Goal: Find contact information: Find contact information

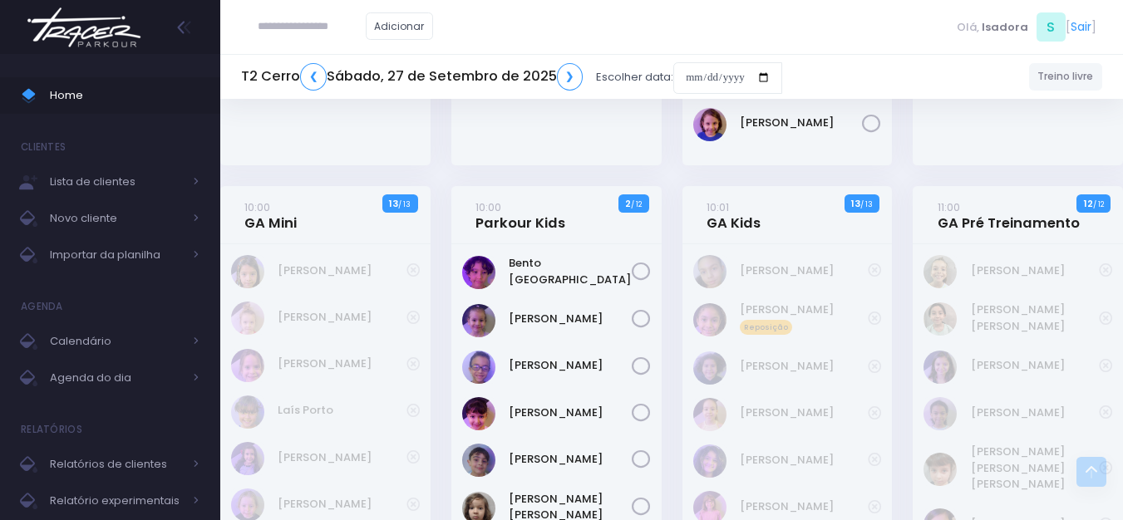
scroll to position [582, 0]
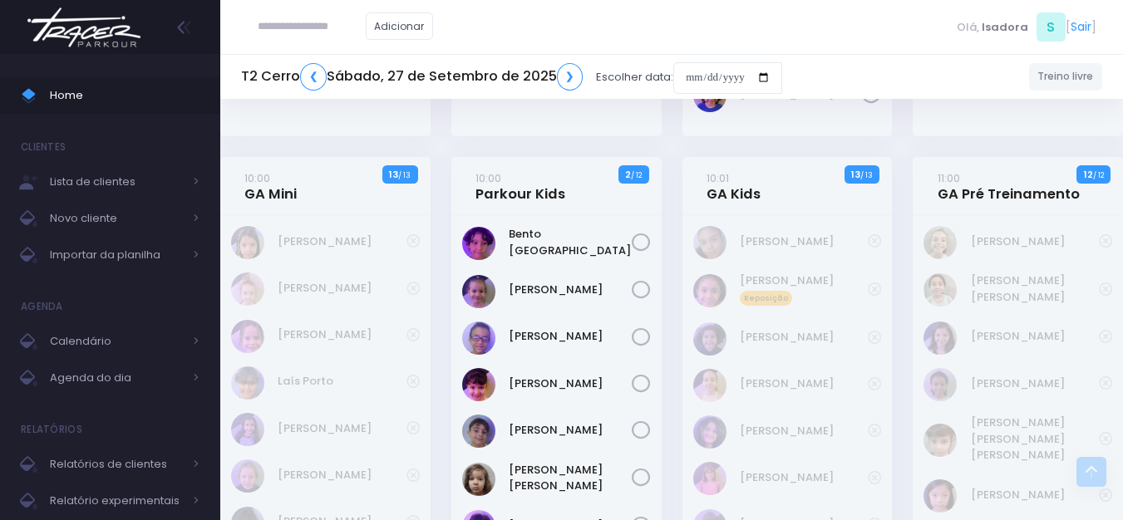
click at [300, 227] on div "[PERSON_NAME]" at bounding box center [325, 242] width 189 height 33
drag, startPoint x: 277, startPoint y: 234, endPoint x: 359, endPoint y: 236, distance: 82.3
click at [359, 236] on div "[PERSON_NAME]" at bounding box center [325, 242] width 189 height 33
copy link "[PERSON_NAME]"
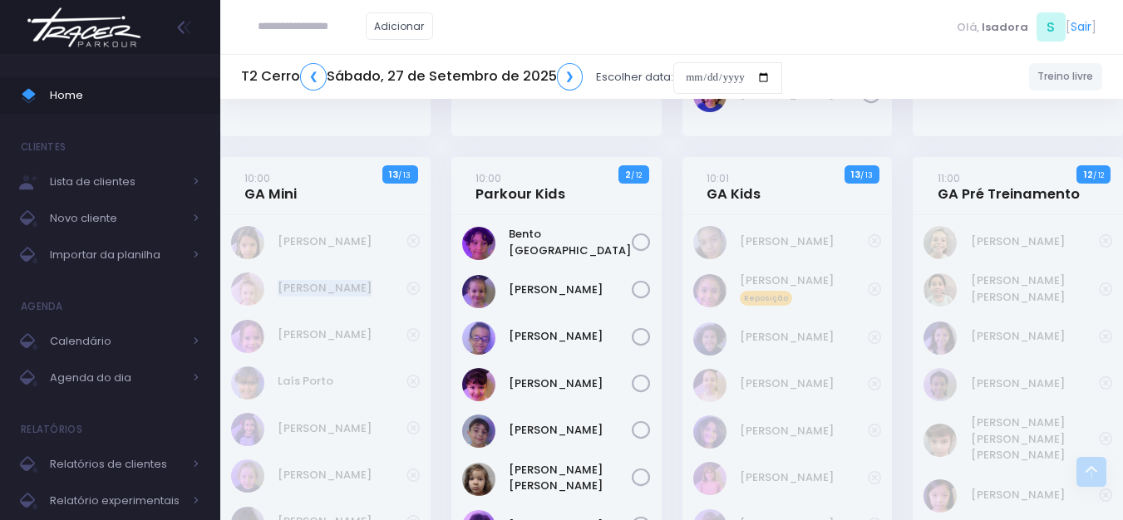
drag, startPoint x: 427, startPoint y: 283, endPoint x: 281, endPoint y: 295, distance: 146.8
click at [281, 295] on div "Cora Mathias" at bounding box center [325, 470] width 210 height 510
copy div "Helena Marins"
click at [330, 280] on link "Helena Marins" at bounding box center [342, 288] width 129 height 17
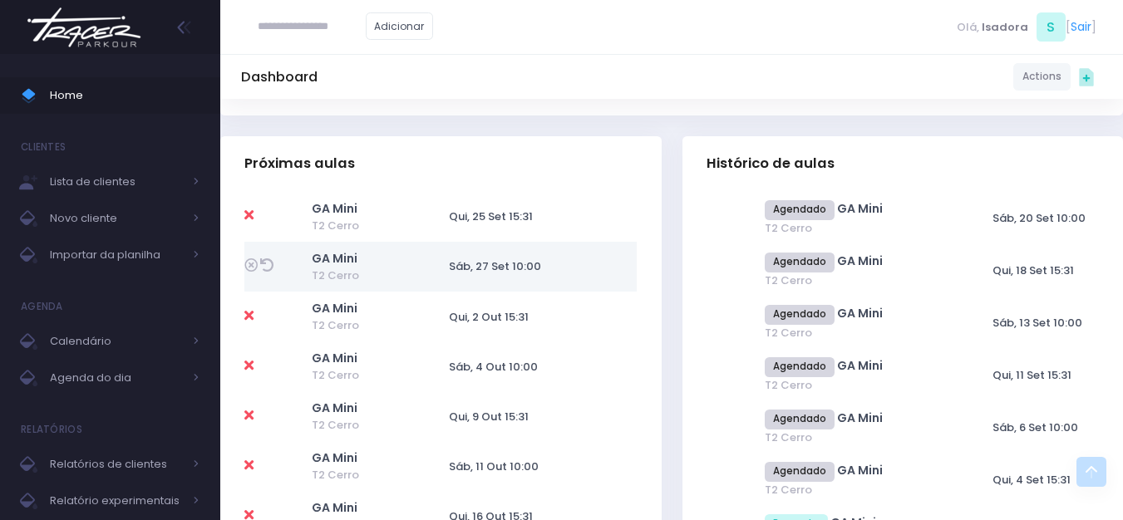
scroll to position [665, 0]
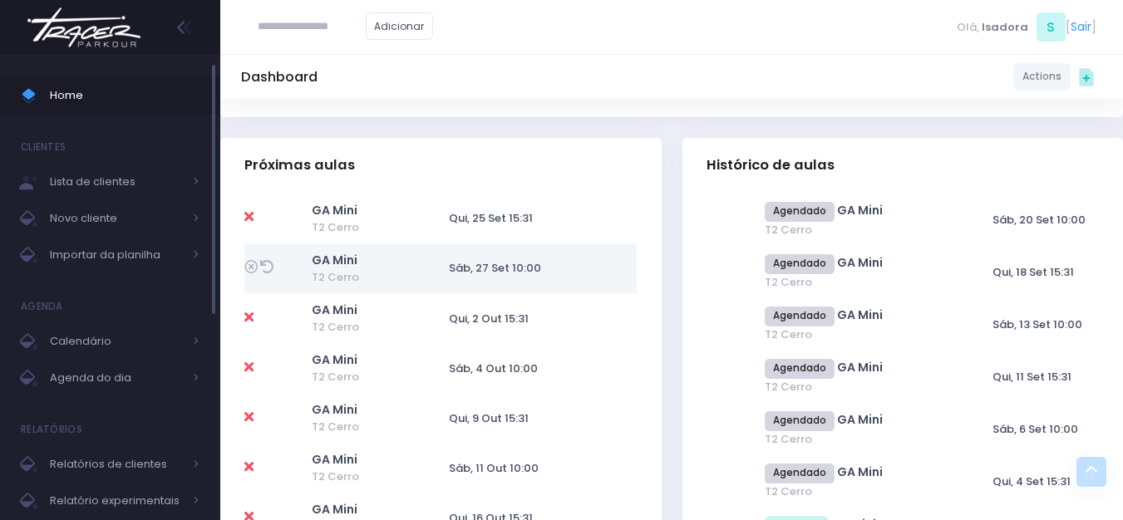
drag, startPoint x: 101, startPoint y: 95, endPoint x: 76, endPoint y: 80, distance: 29.1
click at [82, 84] on ul "Home Clientes Lista de clientes Novo cliente Importar da planilha Agenda Calend…" at bounding box center [110, 451] width 220 height 773
click at [122, 55] on div "Home Clientes Lista de clientes Novo cliente Importar da planilha Agenda Calend…" at bounding box center [110, 293] width 220 height 479
click at [126, 46] on img at bounding box center [84, 27] width 126 height 58
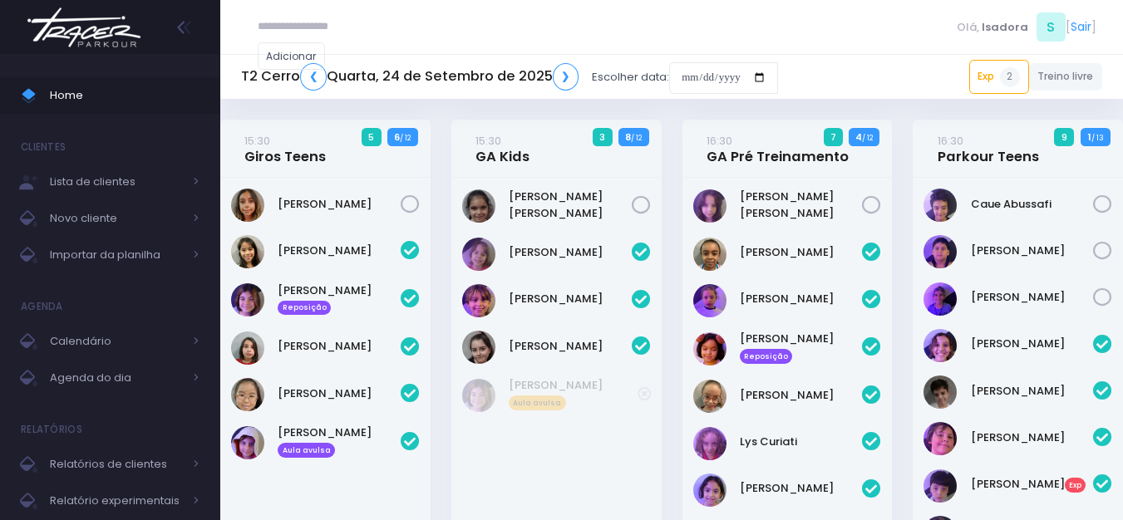
scroll to position [1355, 0]
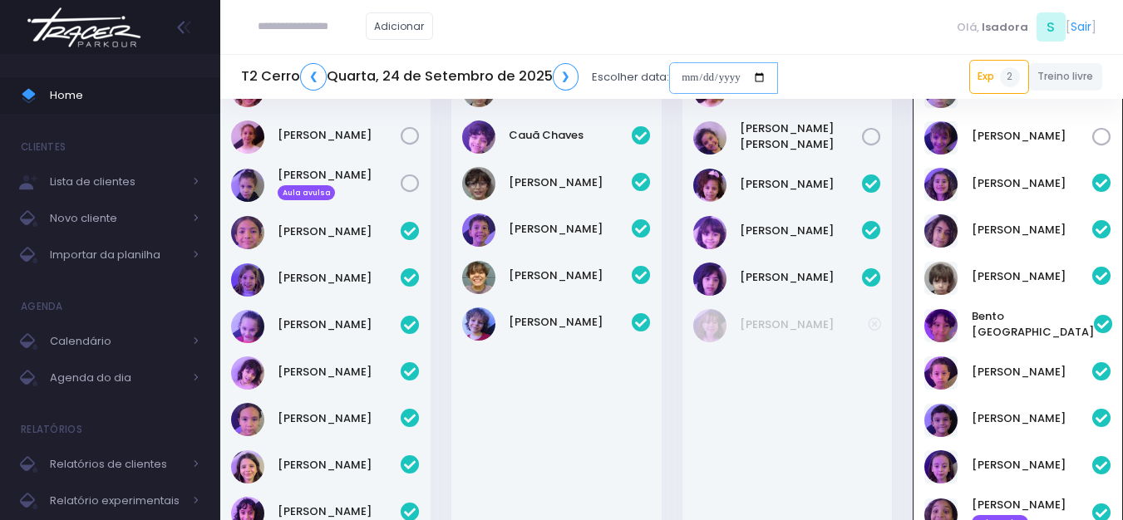
click at [680, 79] on input "date" at bounding box center [723, 78] width 109 height 32
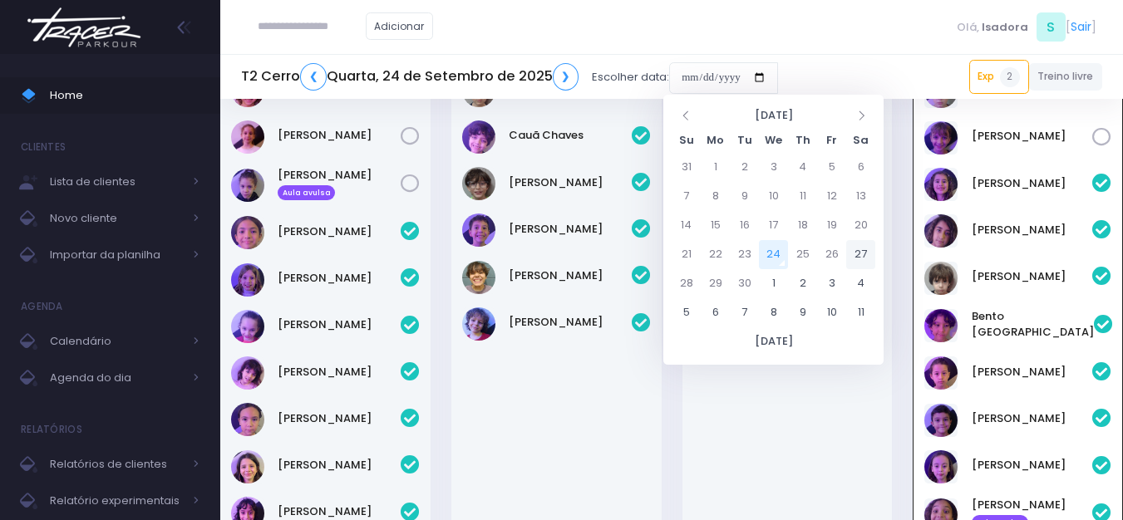
click at [859, 244] on td "27" at bounding box center [860, 254] width 29 height 29
type input "**********"
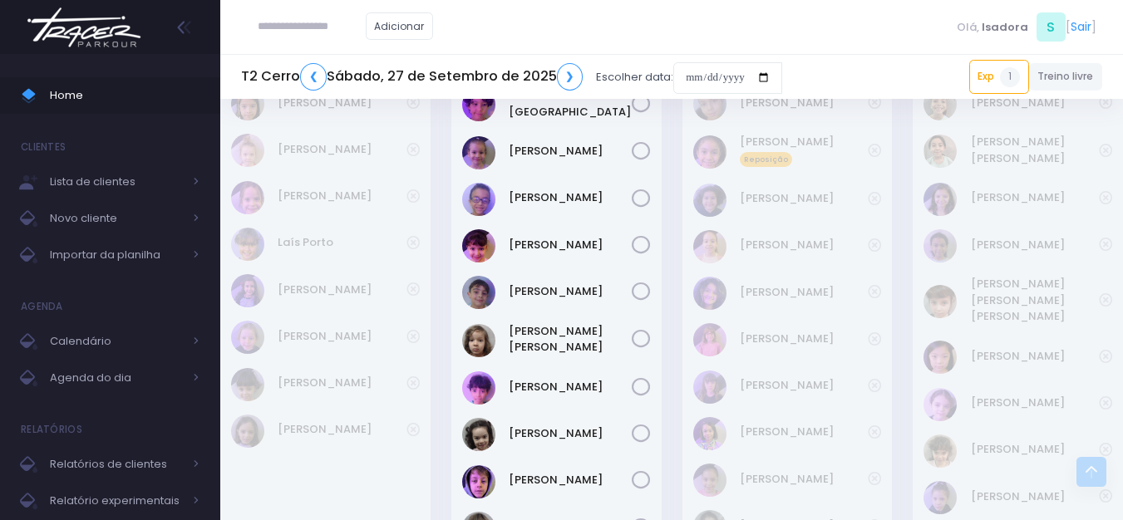
scroll to position [748, 0]
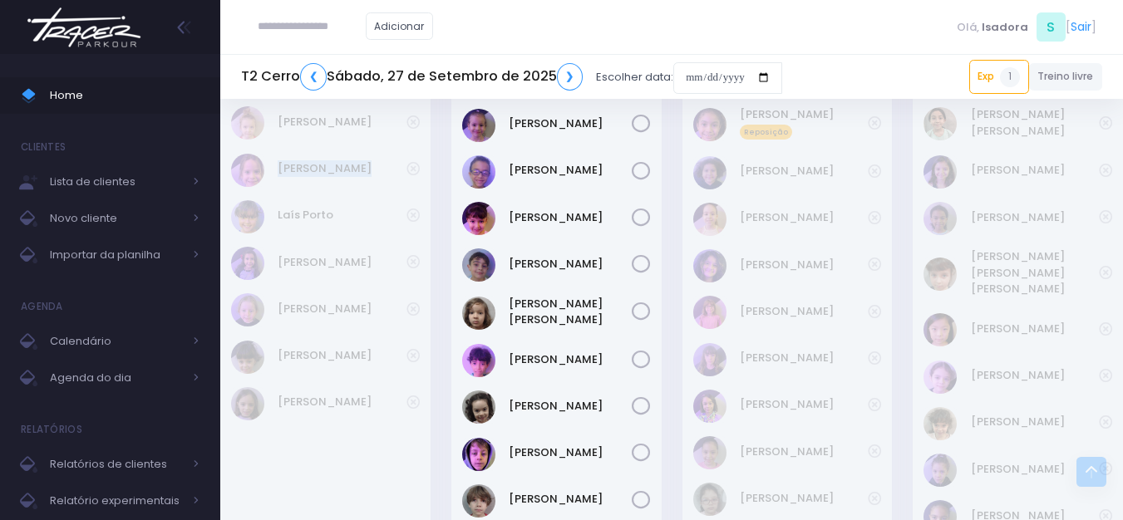
drag, startPoint x: 439, startPoint y: 166, endPoint x: 269, endPoint y: 160, distance: 169.7
click at [272, 163] on div "10:00 GA Mini 13 / 13" at bounding box center [325, 285] width 231 height 589
copy div "[PERSON_NAME]"
drag, startPoint x: 438, startPoint y: 165, endPoint x: 276, endPoint y: 162, distance: 162.1
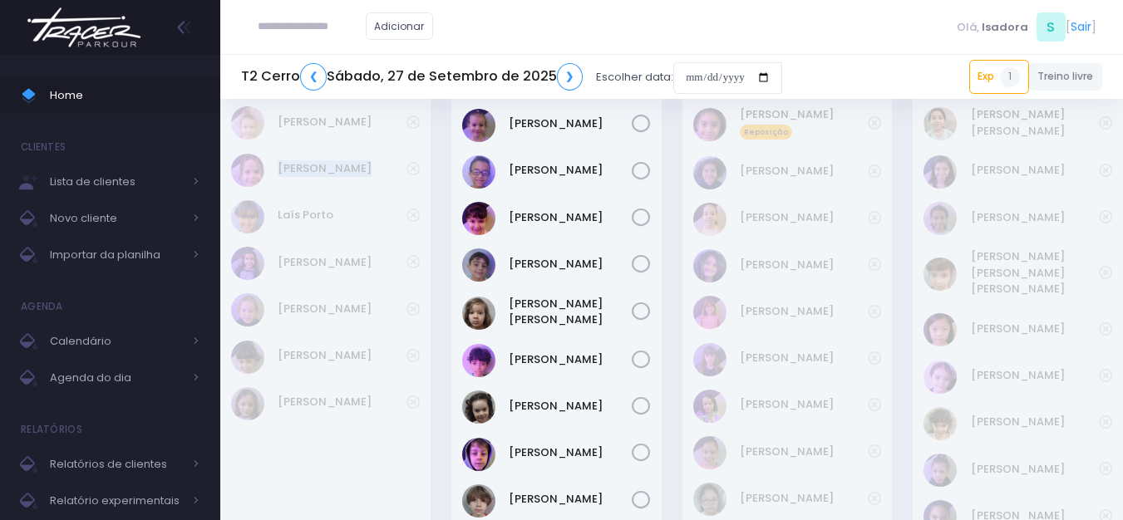
click at [276, 162] on div "10:00 GA Mini 13 / 13" at bounding box center [325, 285] width 231 height 589
copy div "[PERSON_NAME]"
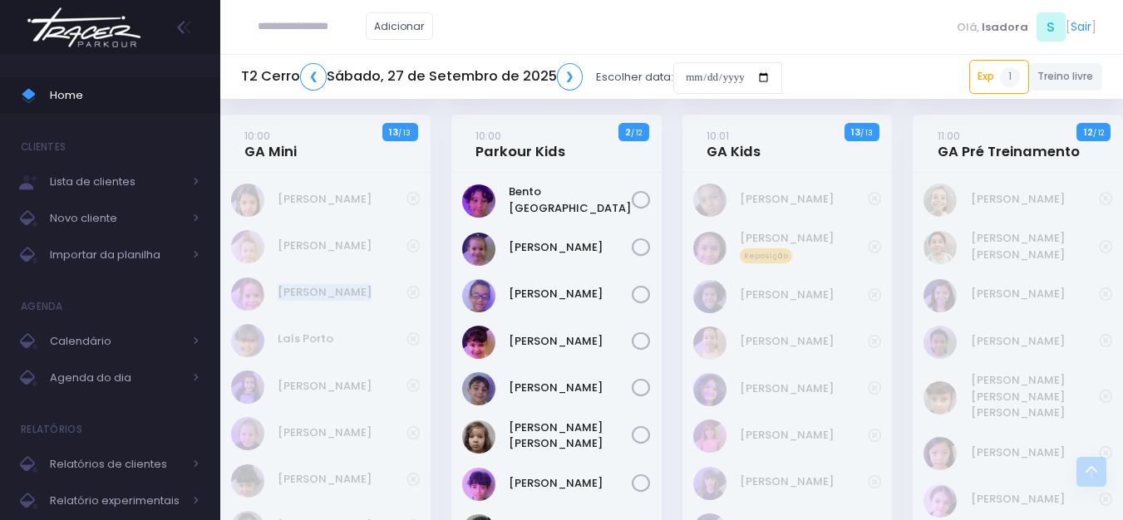
scroll to position [665, 0]
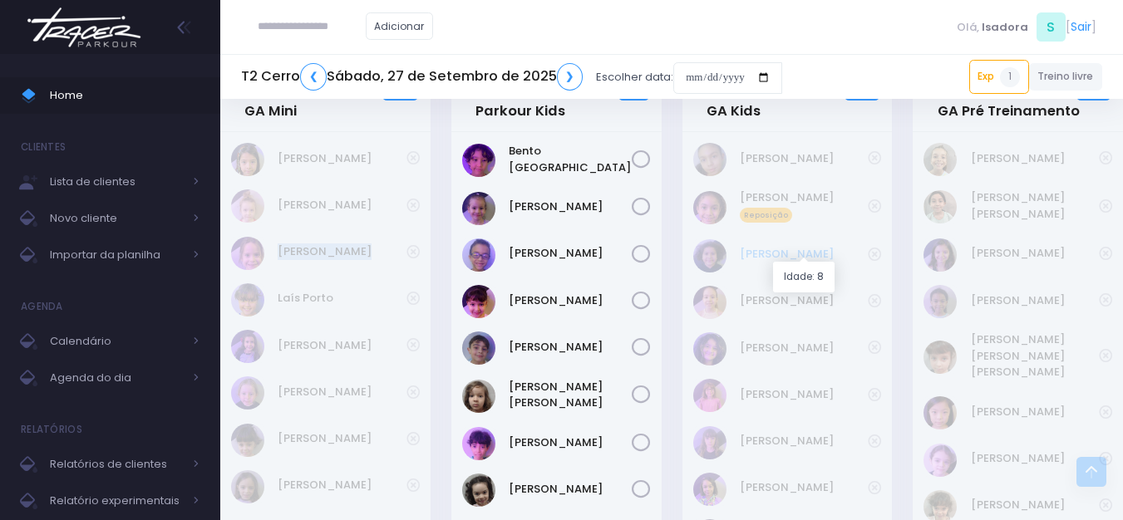
click at [793, 248] on link "Ana Beatriz Xavier" at bounding box center [804, 254] width 129 height 17
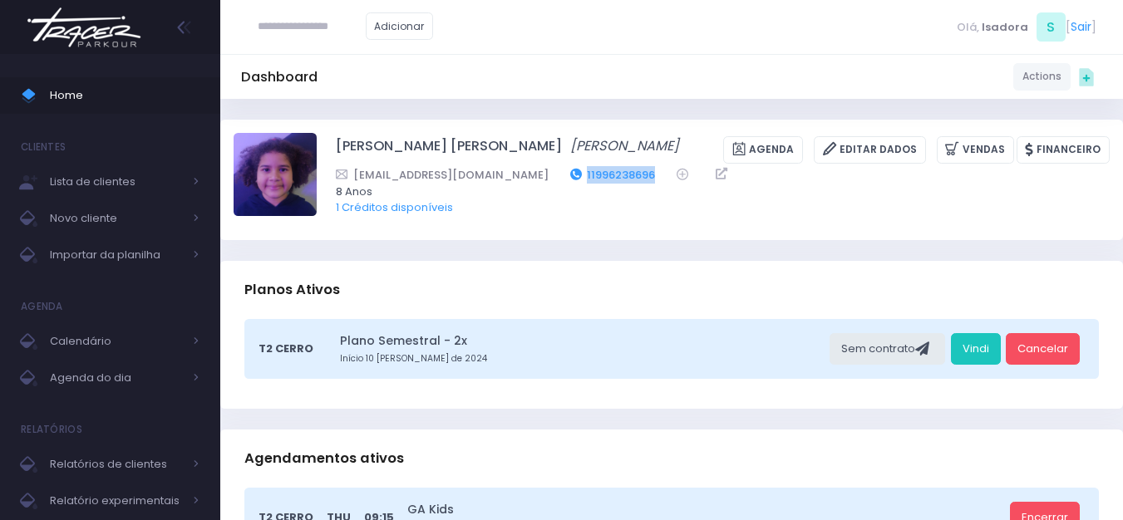
drag, startPoint x: 603, startPoint y: 171, endPoint x: 528, endPoint y: 172, distance: 75.6
click at [528, 172] on div "nadiarxavier@gmail.com 11996238696" at bounding box center [712, 174] width 752 height 17
copy link "11996238696"
click at [105, 27] on img at bounding box center [84, 27] width 126 height 58
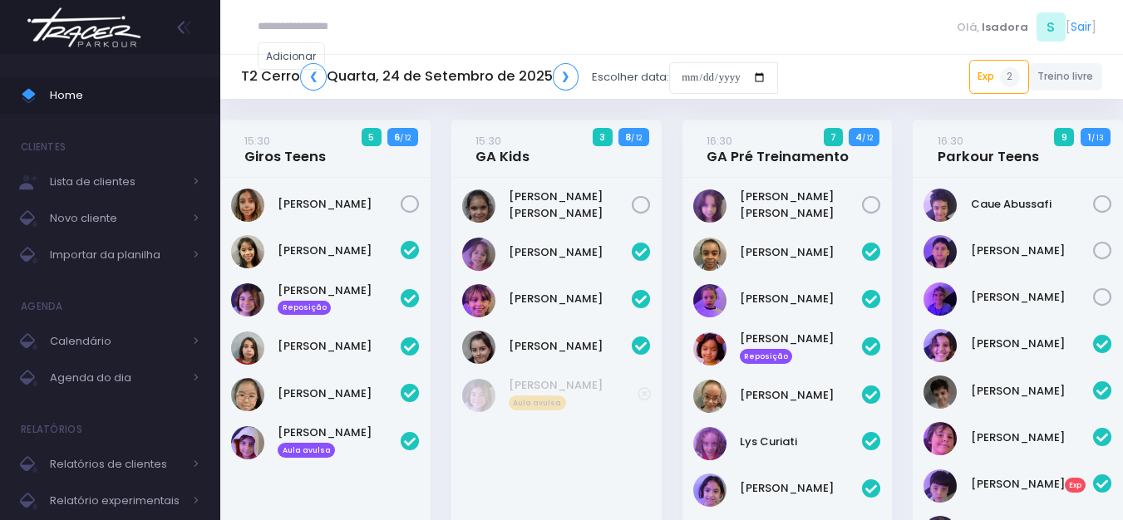
scroll to position [1355, 0]
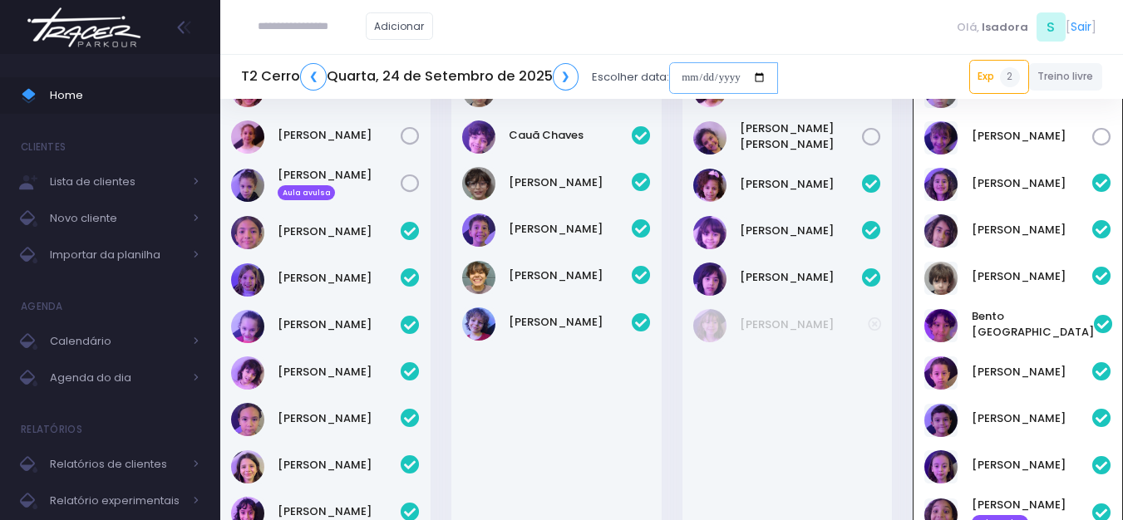
click at [679, 75] on input "date" at bounding box center [723, 78] width 109 height 32
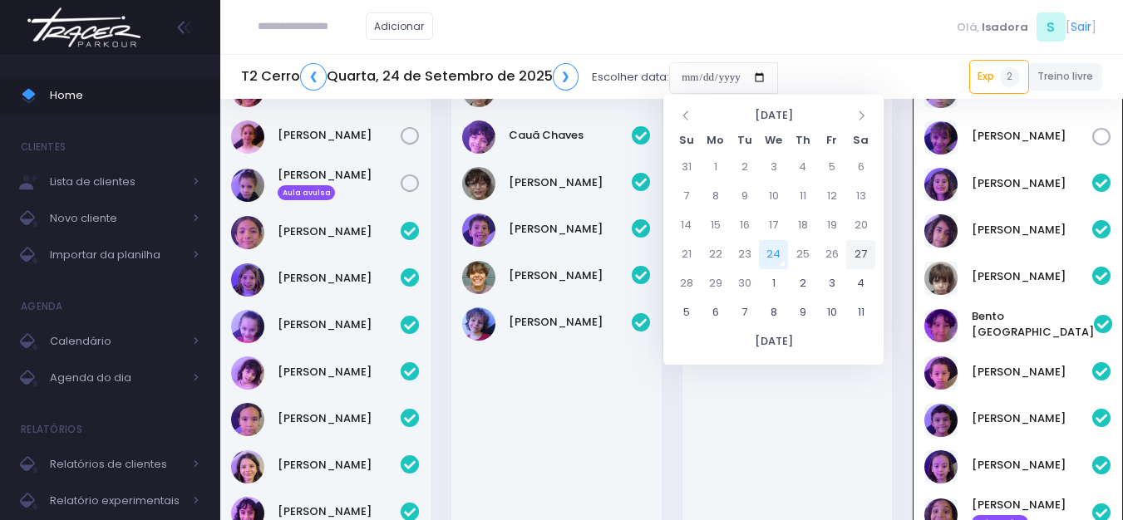
click at [863, 257] on td "27" at bounding box center [860, 254] width 29 height 29
type input "**********"
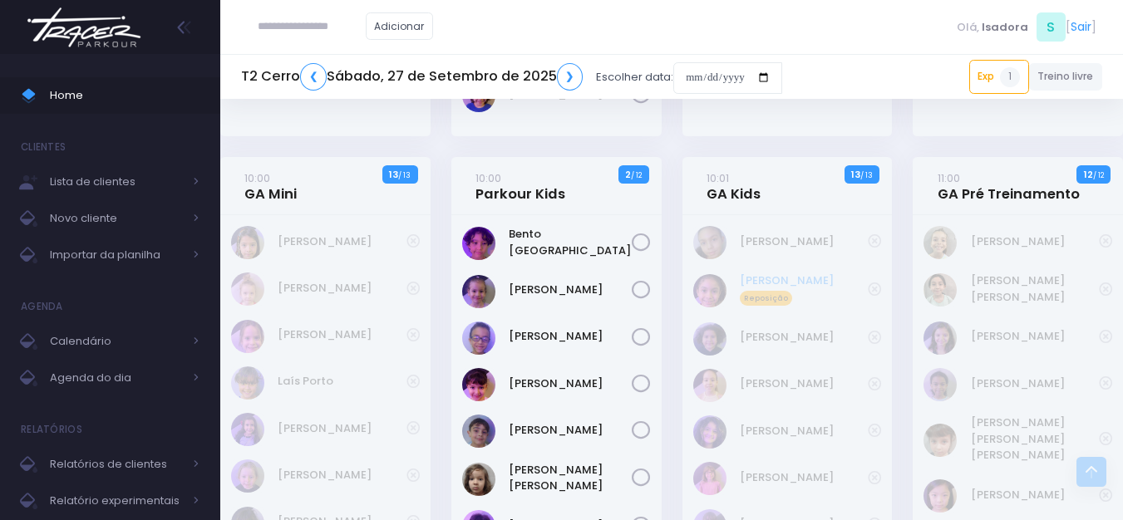
scroll to position [665, 0]
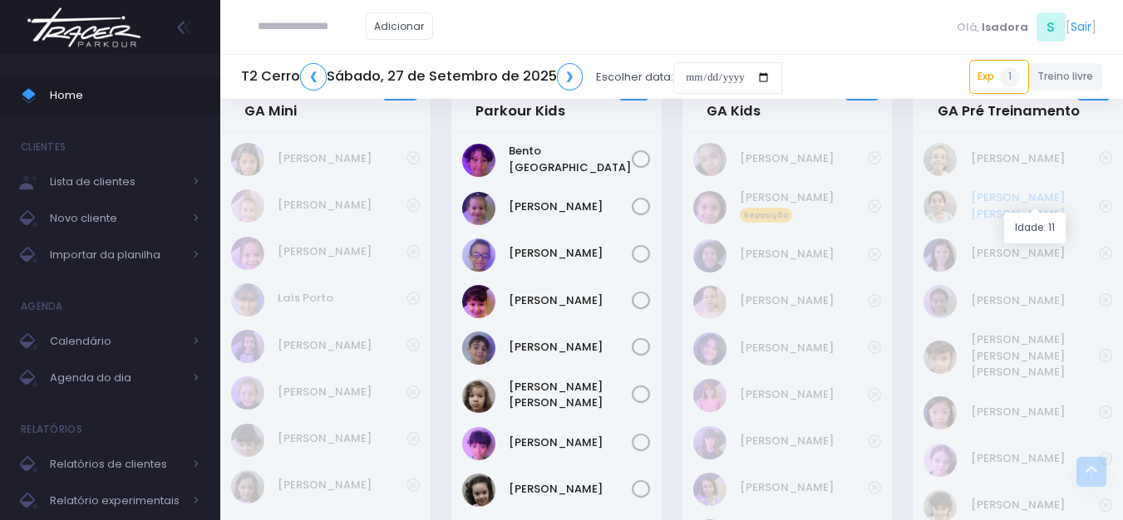
click at [1007, 204] on link "Emily Kimie" at bounding box center [1035, 206] width 129 height 32
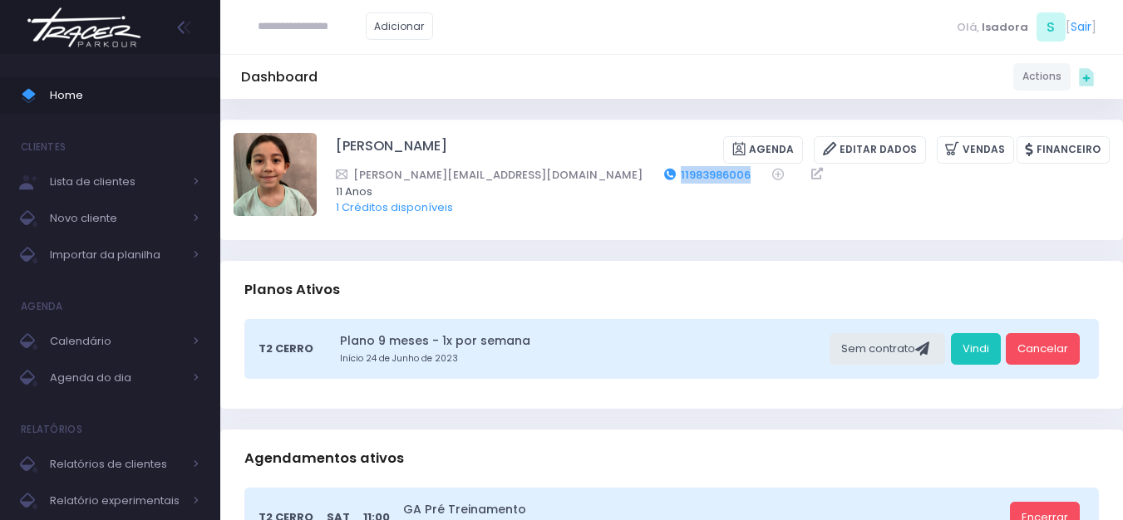
drag, startPoint x: 614, startPoint y: 179, endPoint x: 542, endPoint y: 173, distance: 72.6
click at [542, 173] on div "erika.kazue.ura@gmail.com 11983986006" at bounding box center [712, 174] width 752 height 17
copy link "11983986006"
click at [122, 33] on img at bounding box center [84, 27] width 126 height 58
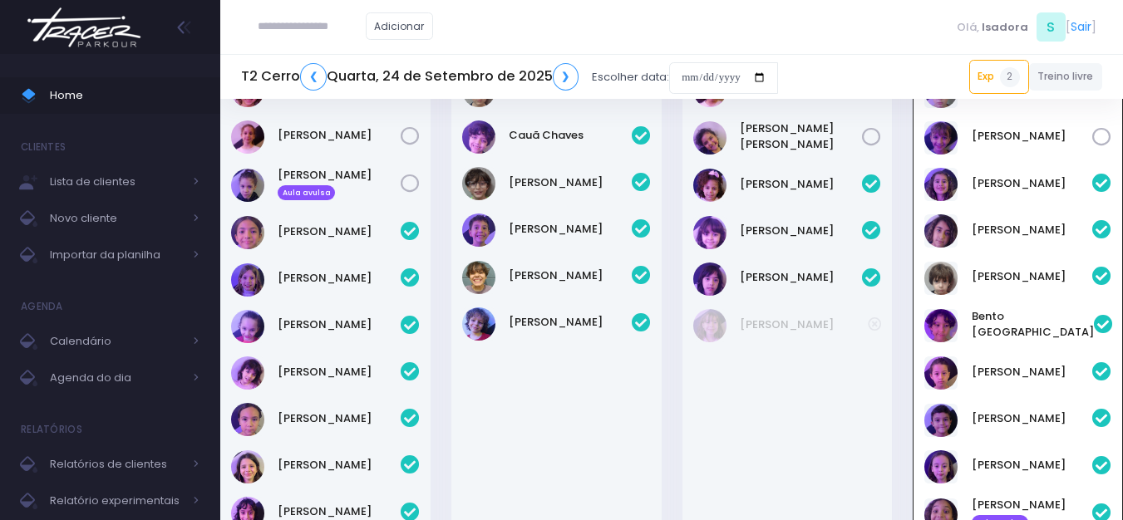
scroll to position [1355, 0]
click at [687, 78] on input "date" at bounding box center [723, 78] width 109 height 32
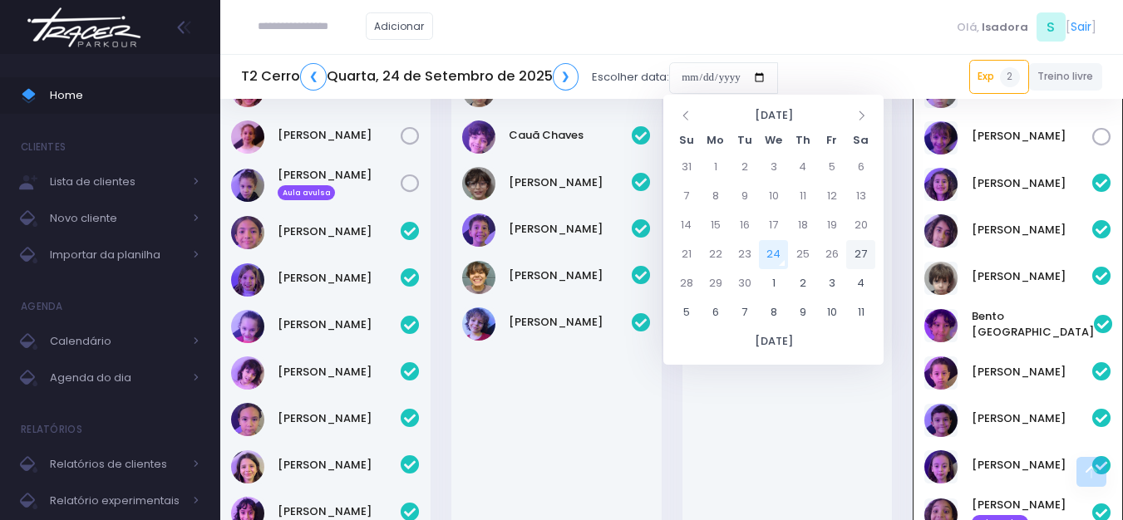
click at [860, 249] on td "27" at bounding box center [860, 254] width 29 height 29
type input "**********"
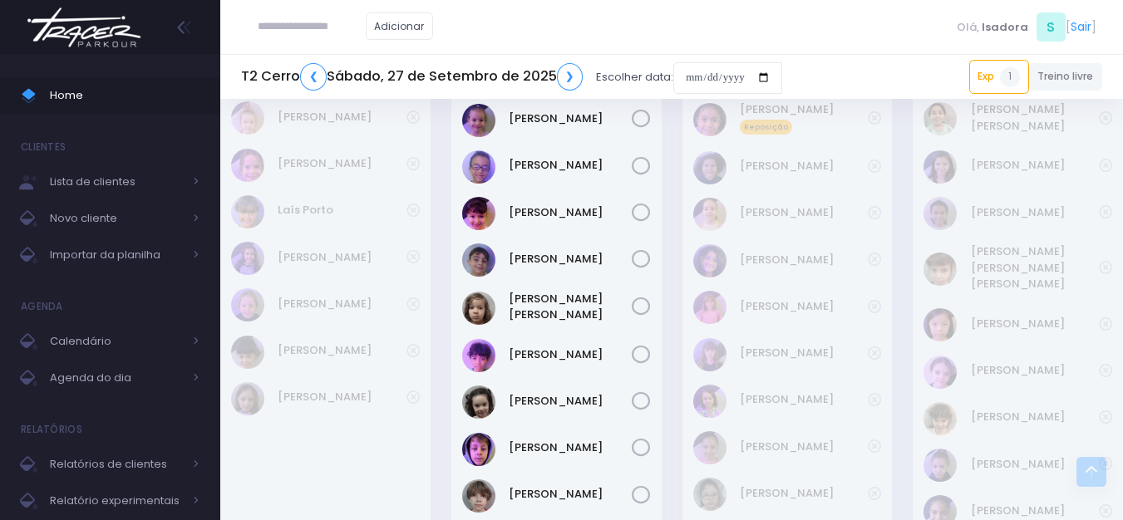
scroll to position [670, 0]
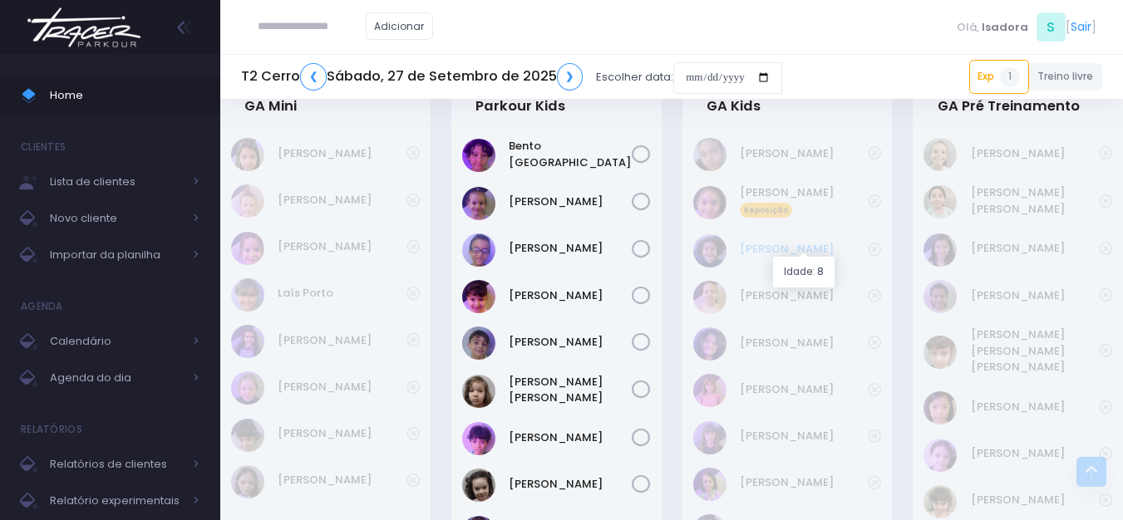
click at [825, 242] on link "Ana Beatriz Xavier" at bounding box center [804, 249] width 129 height 17
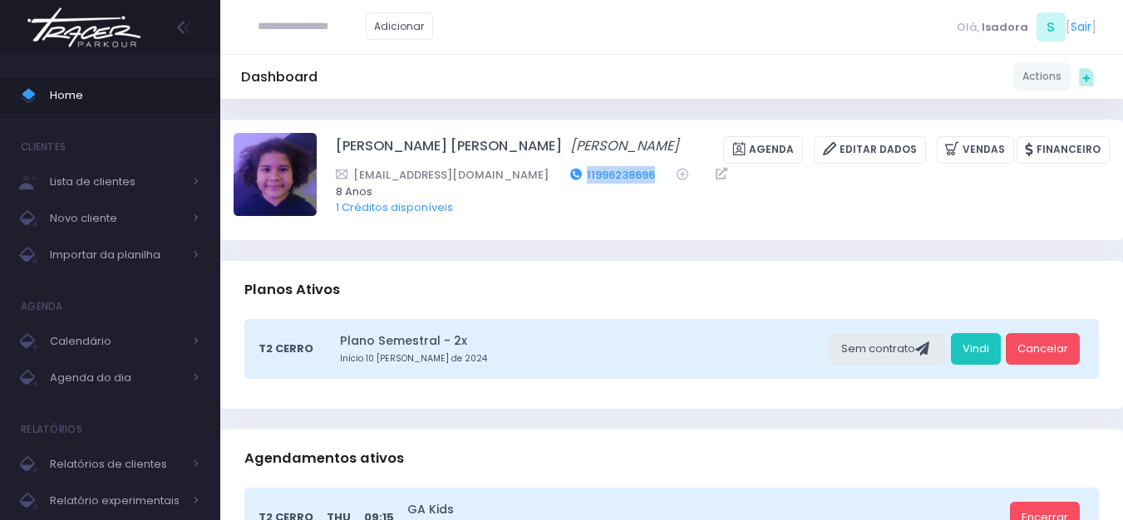
drag, startPoint x: 609, startPoint y: 170, endPoint x: 529, endPoint y: 178, distance: 81.0
click at [529, 178] on div "[EMAIL_ADDRESS][DOMAIN_NAME] 11996238696" at bounding box center [712, 174] width 752 height 17
copy div "11996238696"
click at [652, 27] on div "Adicionar [PERSON_NAME], [PERSON_NAME]" at bounding box center [671, 27] width 903 height 54
click at [126, 38] on img at bounding box center [84, 27] width 126 height 58
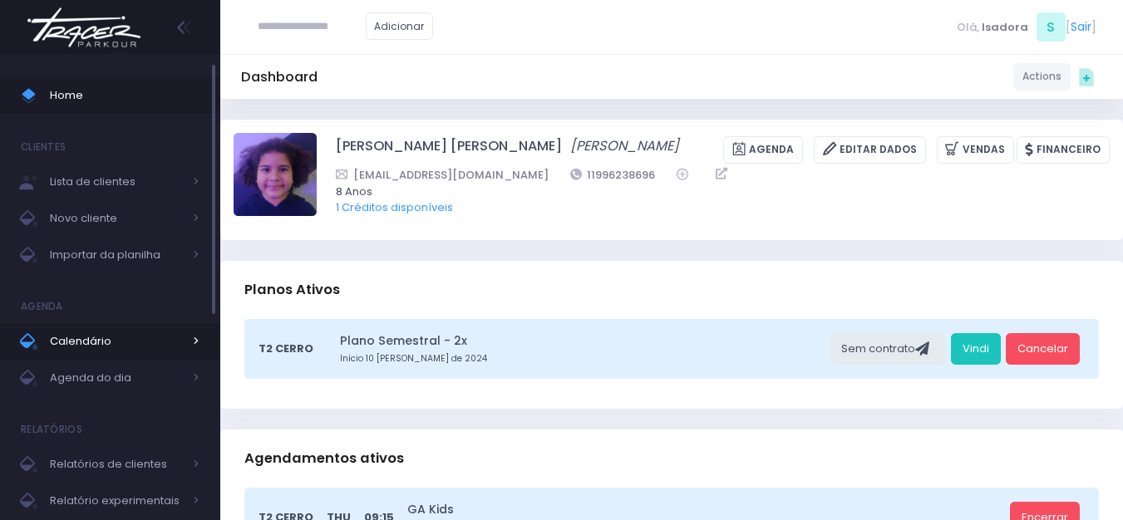
click at [92, 335] on span "Calendário" at bounding box center [116, 342] width 133 height 22
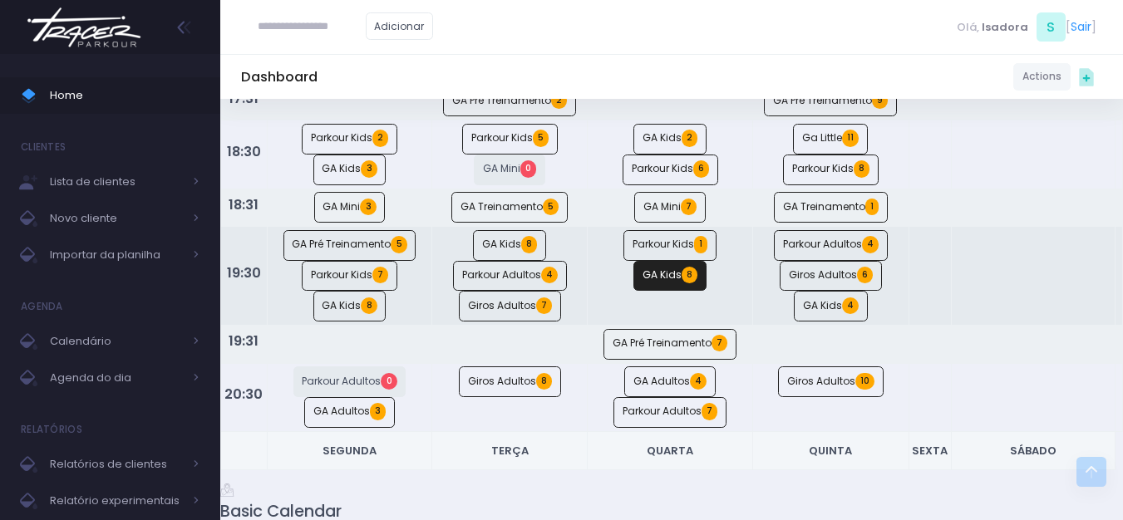
scroll to position [1330, 0]
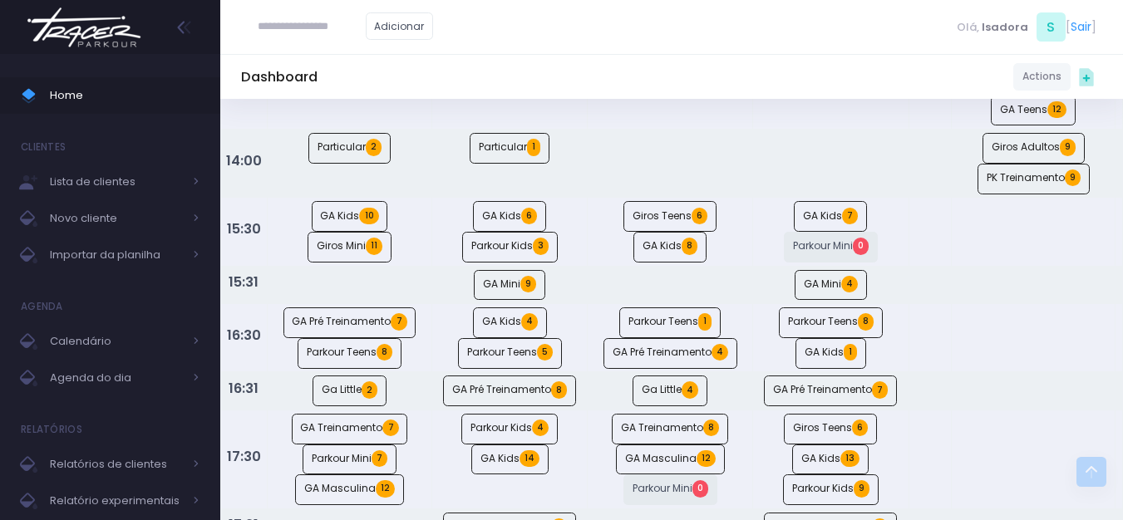
scroll to position [748, 0]
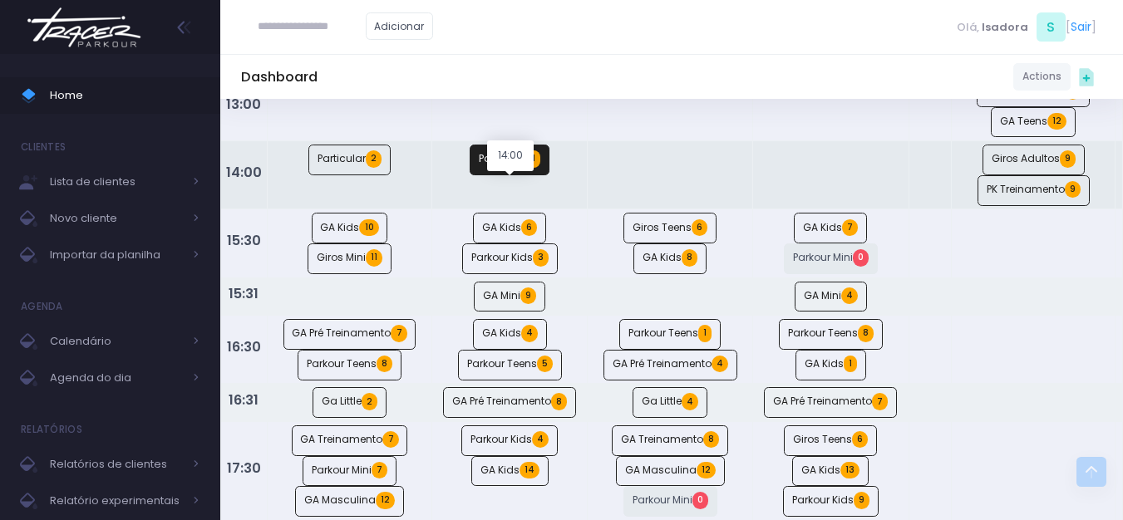
click at [537, 175] on link "Particular 1" at bounding box center [510, 160] width 80 height 31
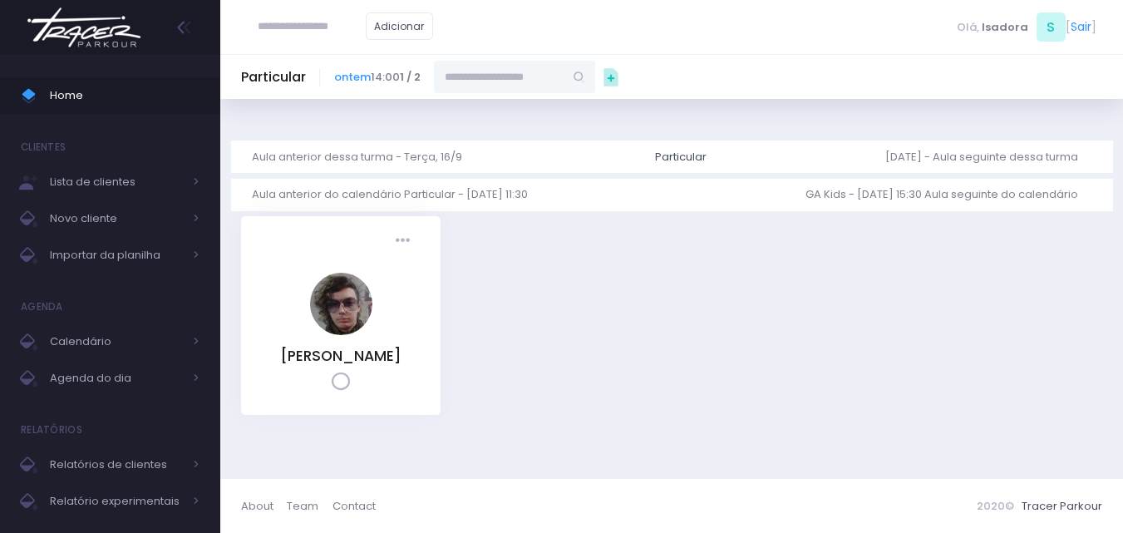
click at [554, 312] on div "Presença: Agendado Presente Falta FA" at bounding box center [672, 325] width 882 height 219
click at [677, 160] on div "Particular" at bounding box center [681, 157] width 52 height 17
click at [279, 73] on h5 "Particular" at bounding box center [273, 77] width 65 height 17
click at [276, 74] on h5 "Particular" at bounding box center [273, 77] width 65 height 17
click at [63, 19] on img at bounding box center [84, 27] width 126 height 58
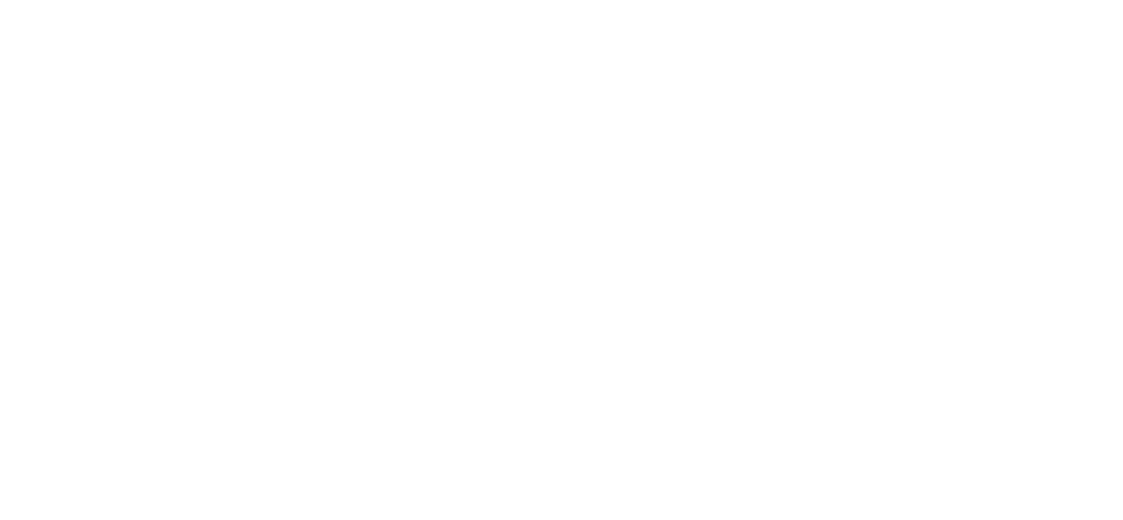
scroll to position [1355, 0]
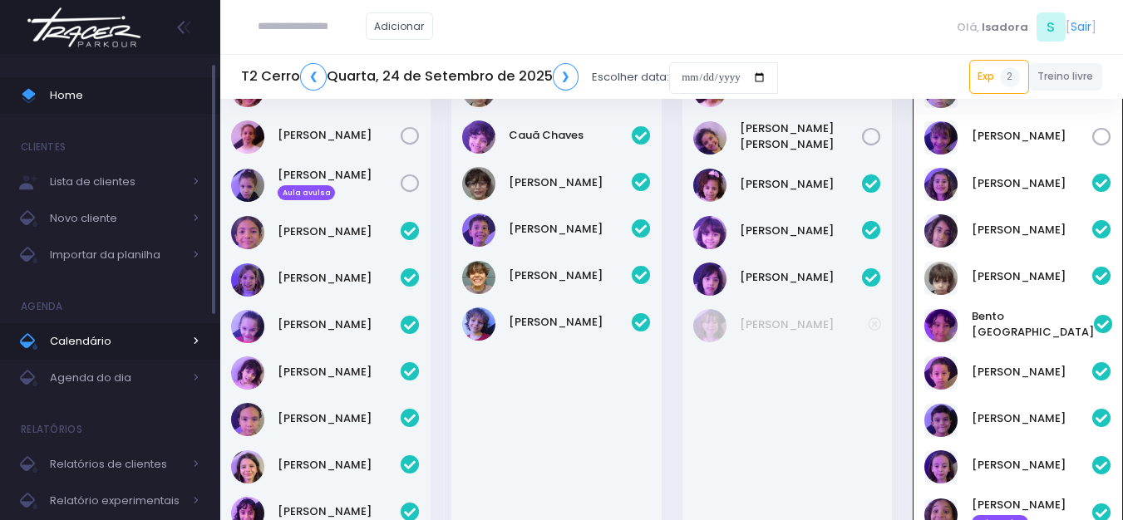
click at [77, 337] on span "Calendário" at bounding box center [116, 342] width 133 height 22
